Goal: Check status: Check status

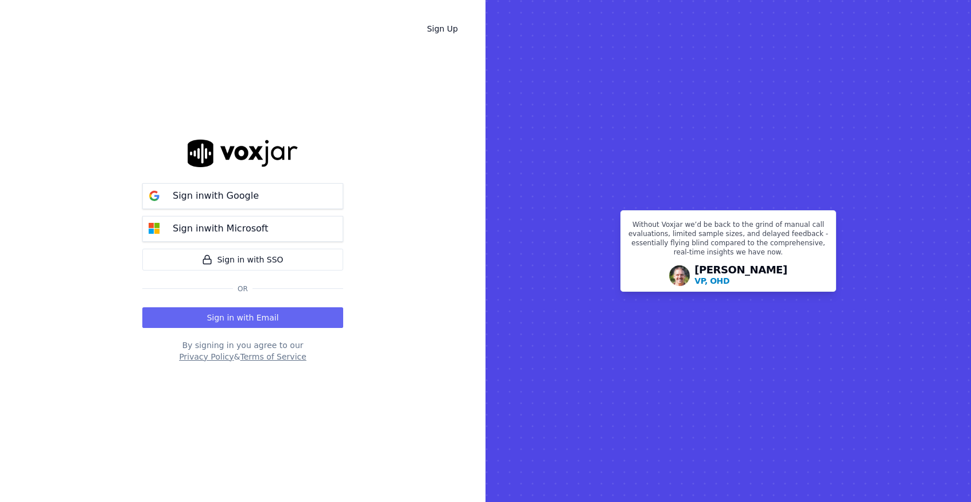
click at [236, 317] on button "Sign in with Email" at bounding box center [242, 317] width 201 height 21
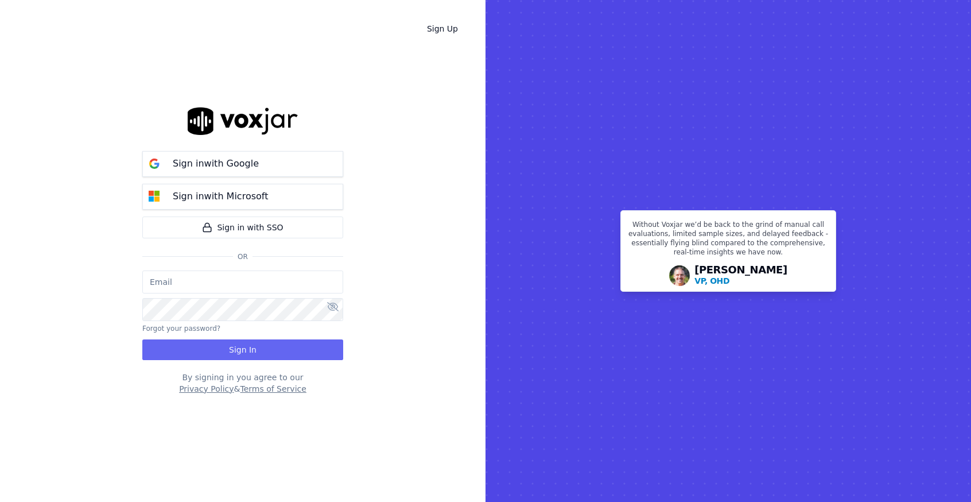
click at [226, 280] on input "email" at bounding box center [242, 281] width 201 height 23
type input "[EMAIL_ADDRESS][DOMAIN_NAME]"
click at [251, 356] on button "Sign In" at bounding box center [242, 349] width 201 height 21
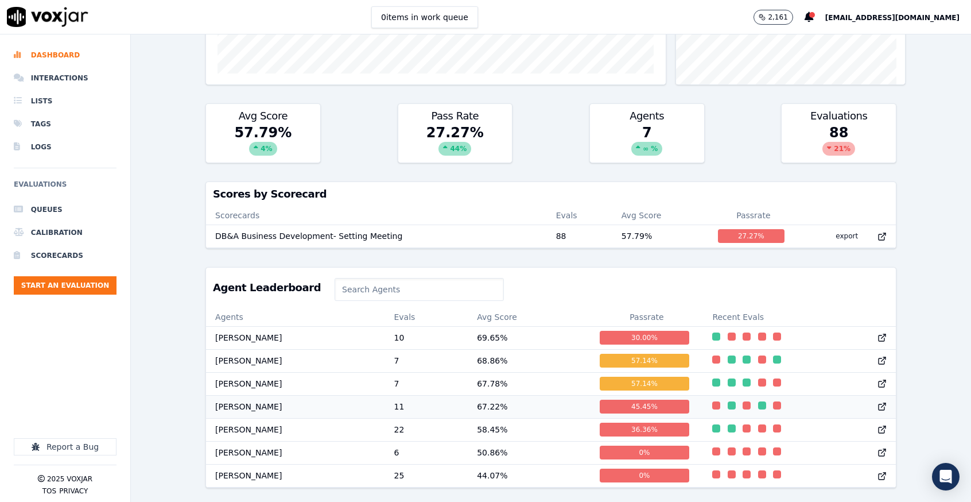
scroll to position [316, 0]
click at [268, 372] on td "[PERSON_NAME]" at bounding box center [295, 383] width 178 height 23
click at [611, 468] on div "0 %" at bounding box center [645, 475] width 90 height 14
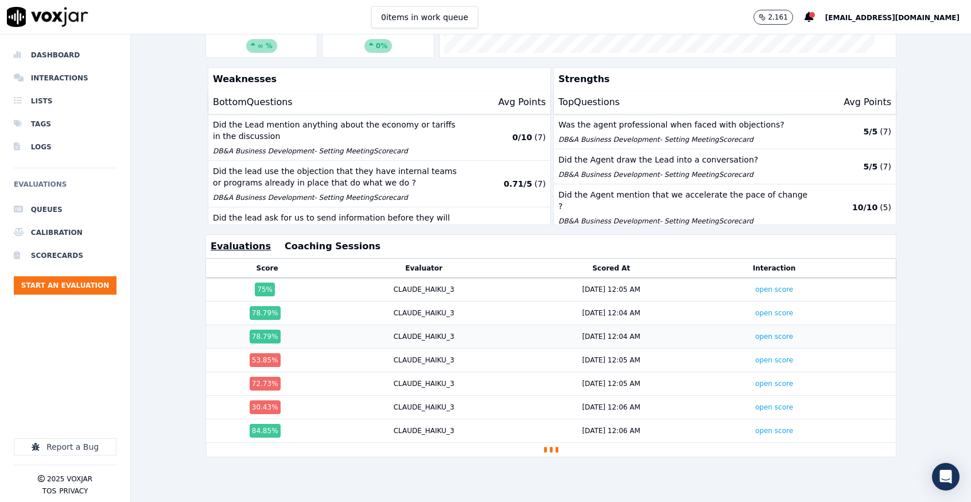
scroll to position [269, 0]
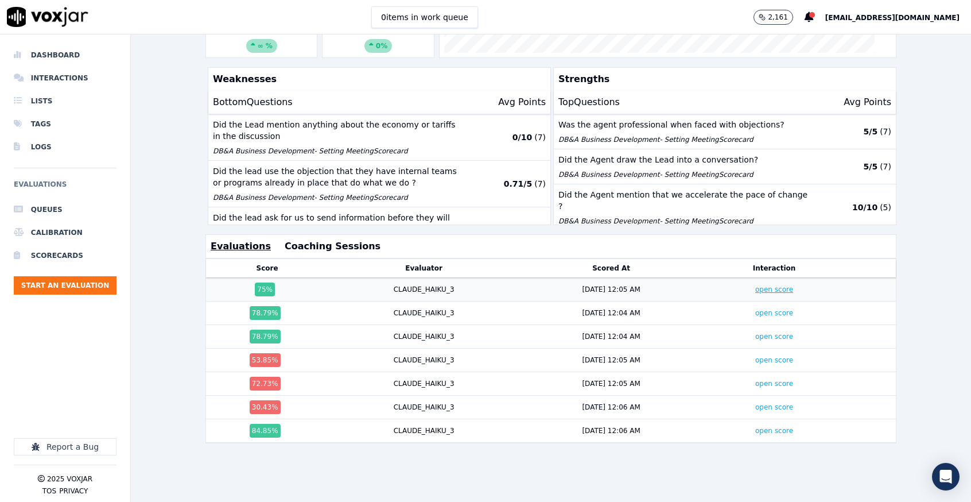
click at [755, 285] on link "open score" at bounding box center [774, 289] width 38 height 8
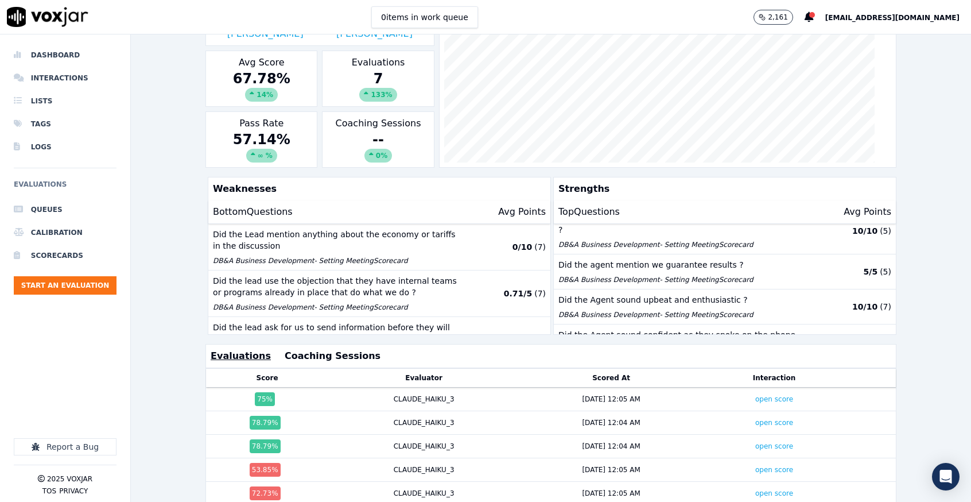
scroll to position [182, 0]
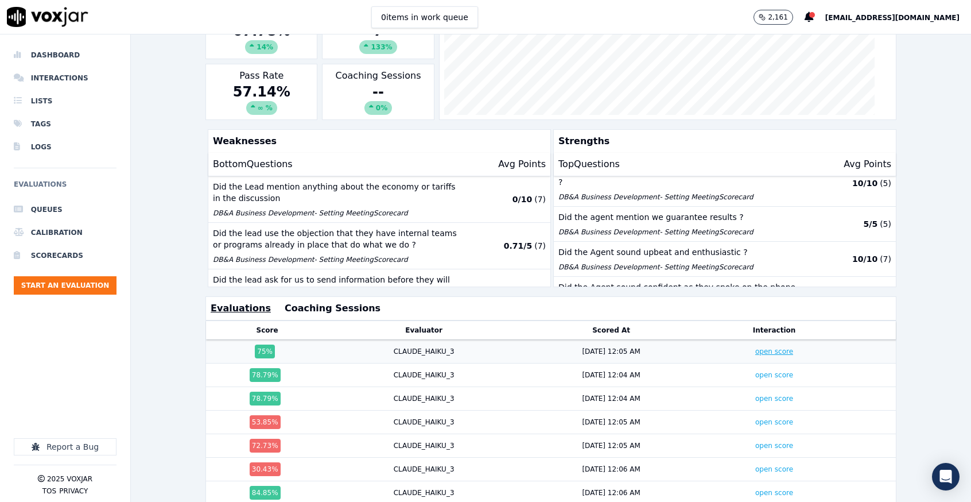
click at [755, 349] on link "open score" at bounding box center [774, 351] width 38 height 8
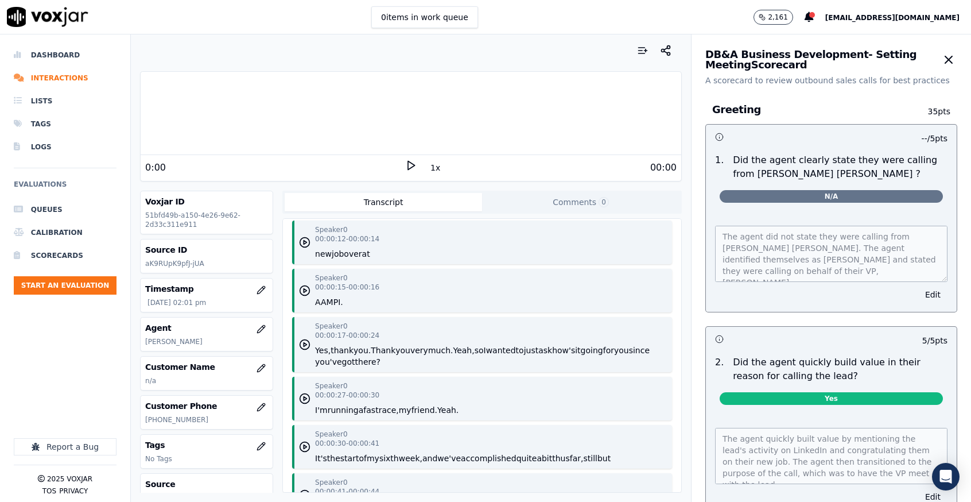
scroll to position [172, 0]
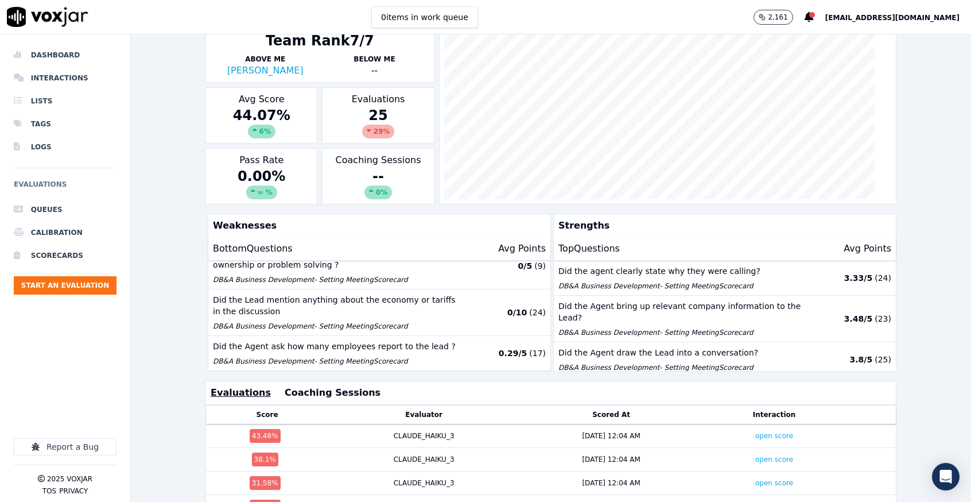
scroll to position [258, 0]
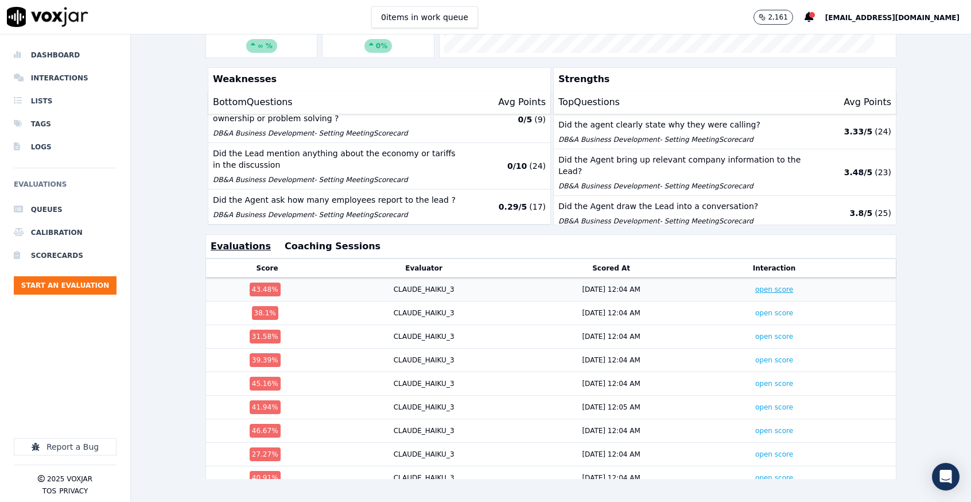
click at [755, 285] on link "open score" at bounding box center [774, 289] width 38 height 8
click at [755, 309] on link "open score" at bounding box center [774, 313] width 38 height 8
click at [755, 379] on link "open score" at bounding box center [774, 383] width 38 height 8
click at [755, 356] on link "open score" at bounding box center [774, 360] width 38 height 8
click at [755, 332] on link "open score" at bounding box center [774, 336] width 38 height 8
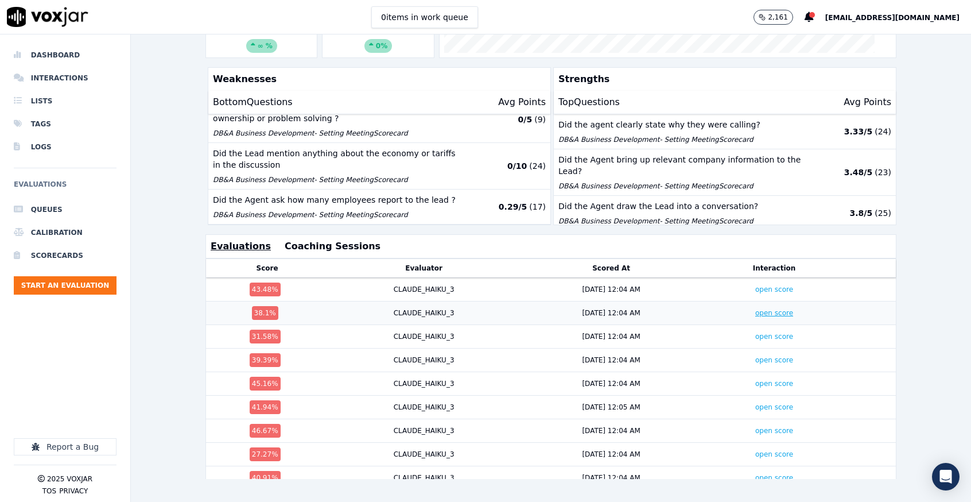
click at [755, 309] on link "open score" at bounding box center [774, 313] width 38 height 8
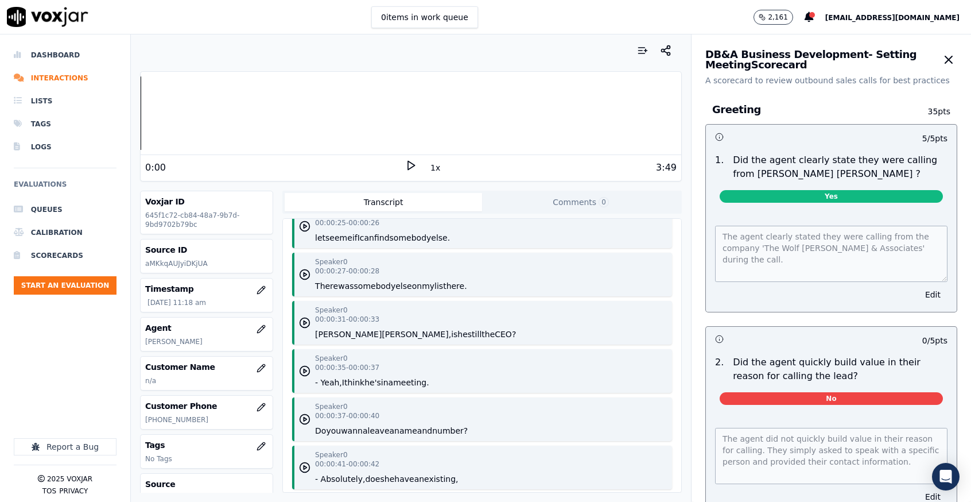
scroll to position [430, 0]
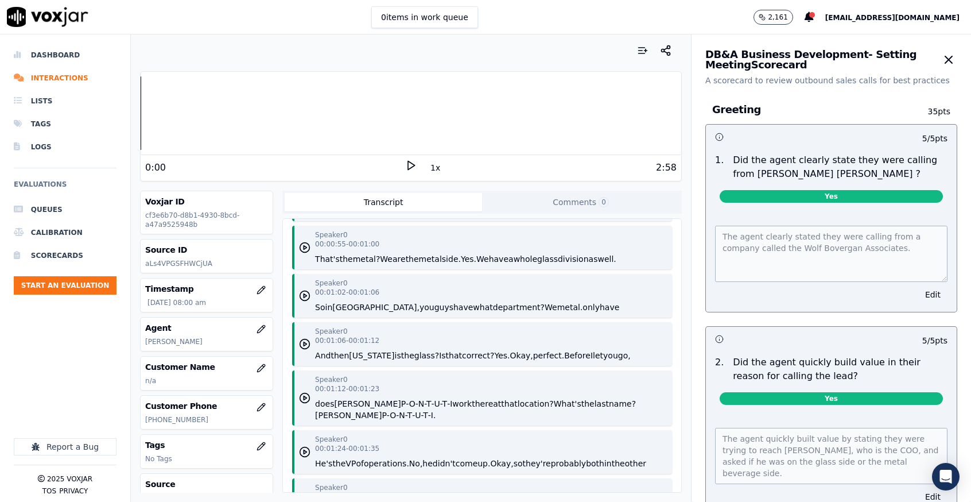
scroll to position [516, 0]
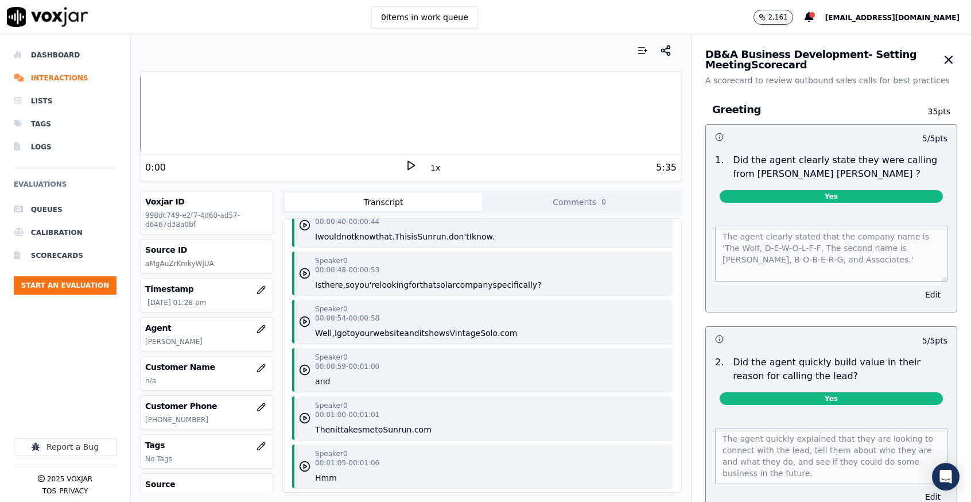
scroll to position [775, 0]
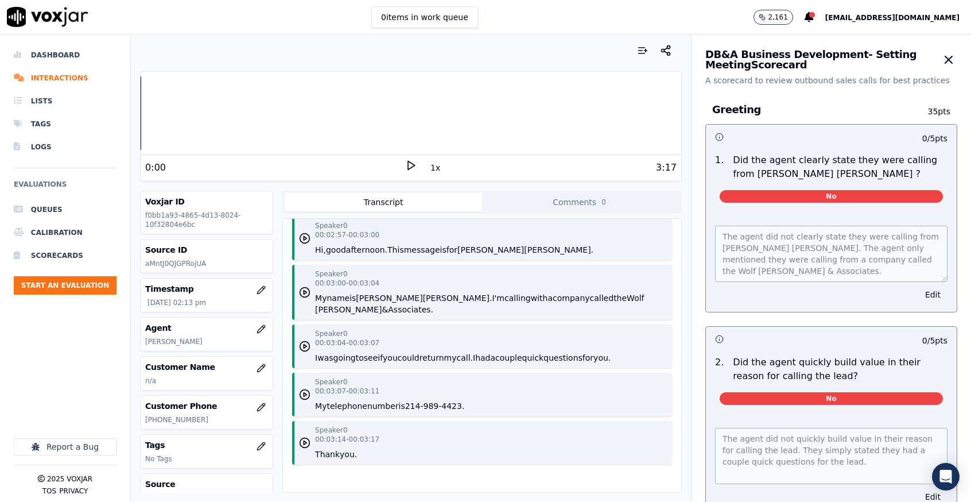
scroll to position [892, 0]
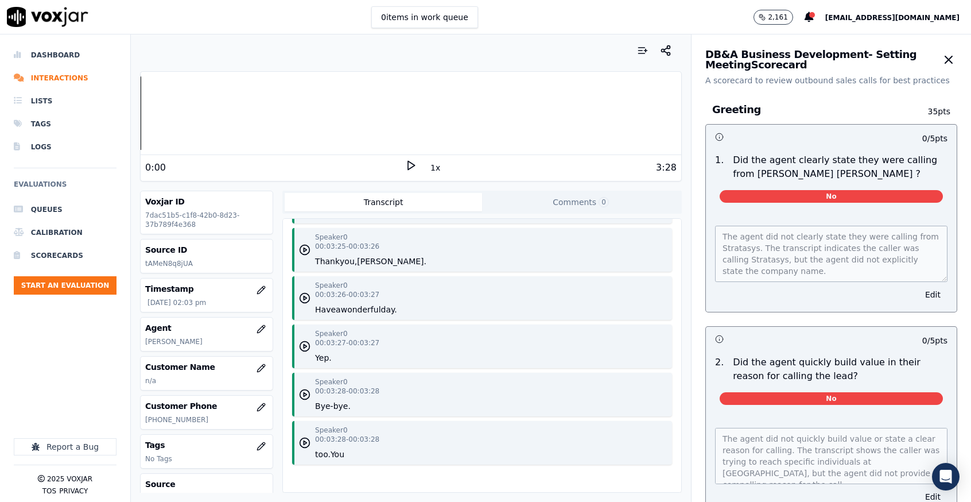
scroll to position [3001, 0]
